Goal: Task Accomplishment & Management: Use online tool/utility

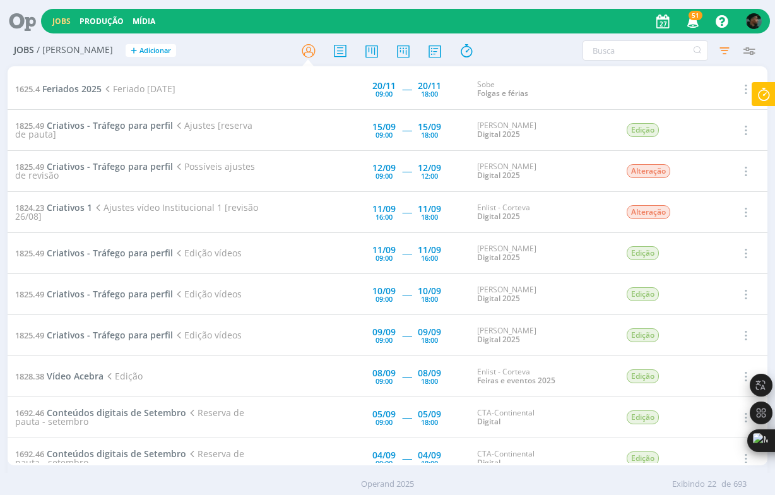
click at [768, 102] on icon at bounding box center [764, 94] width 23 height 25
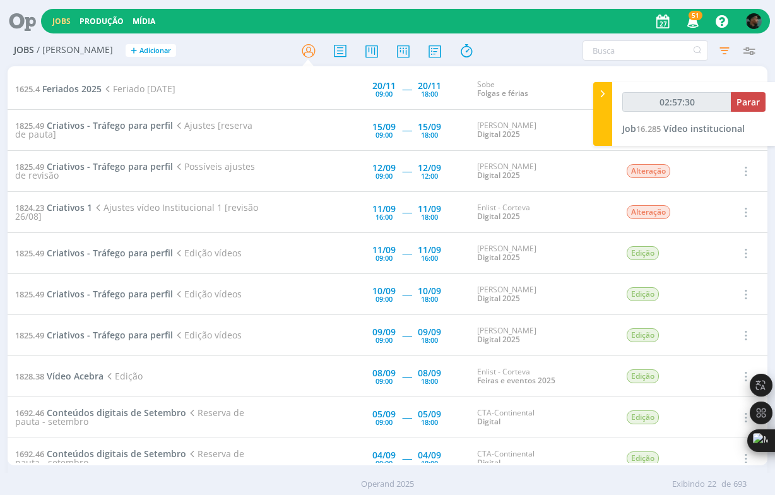
type input "02:57:31"
click at [736, 97] on button "Parar" at bounding box center [748, 102] width 35 height 20
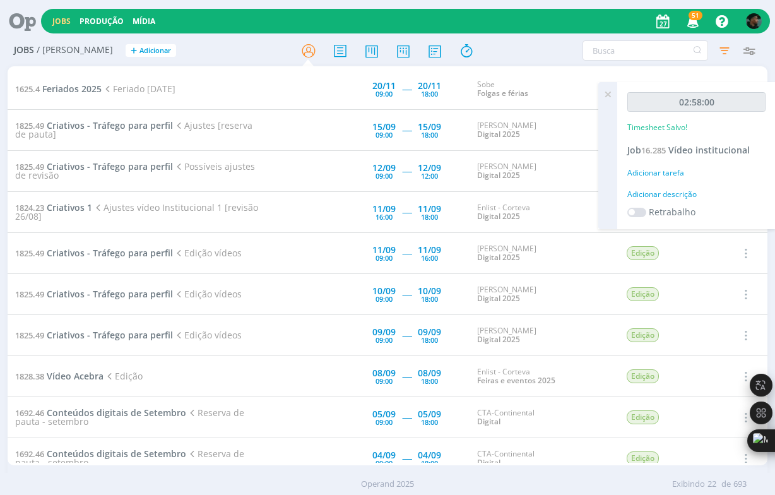
click at [673, 194] on div "Adicionar descrição" at bounding box center [697, 194] width 138 height 11
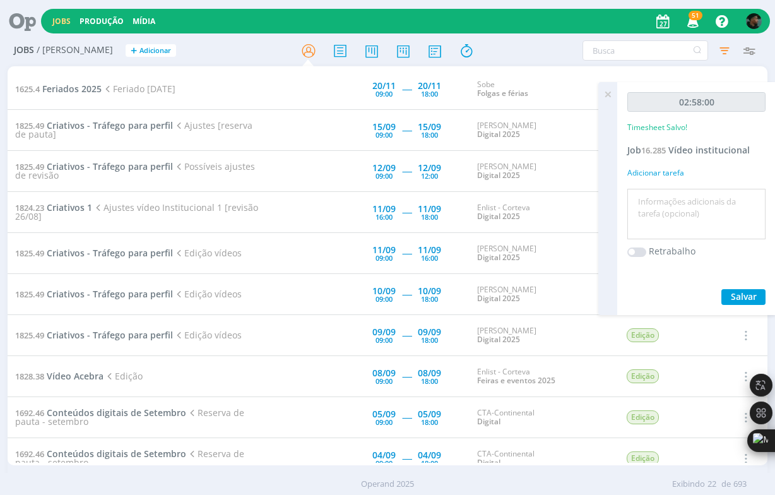
click at [669, 200] on textarea at bounding box center [697, 214] width 132 height 45
type textarea "w"
type textarea "edição"
click at [742, 290] on span "Salvar" at bounding box center [744, 296] width 26 height 12
